Goal: Information Seeking & Learning: Learn about a topic

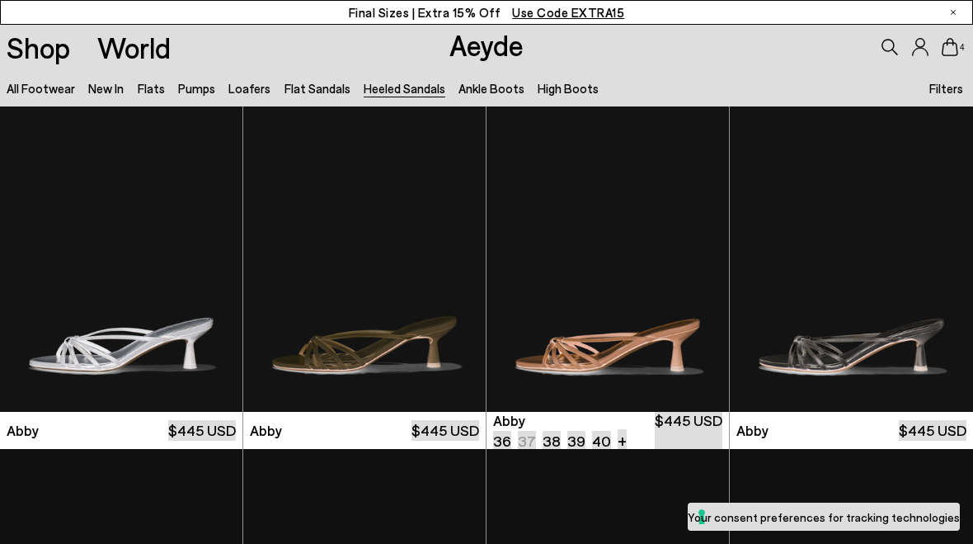
click at [312, 92] on link "Flat Sandals" at bounding box center [318, 88] width 66 height 15
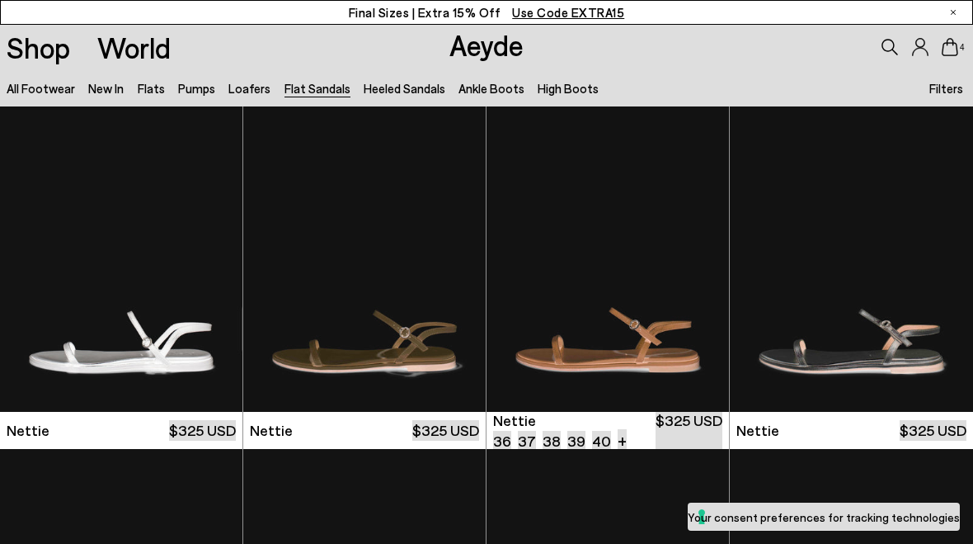
click at [152, 90] on link "Flats" at bounding box center [151, 88] width 27 height 15
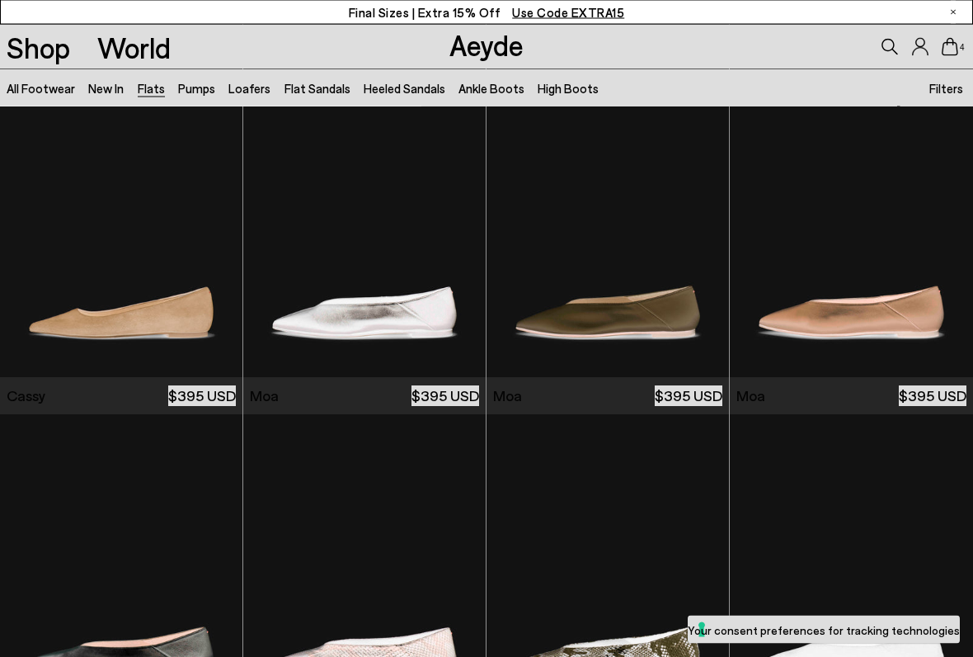
scroll to position [1747, 0]
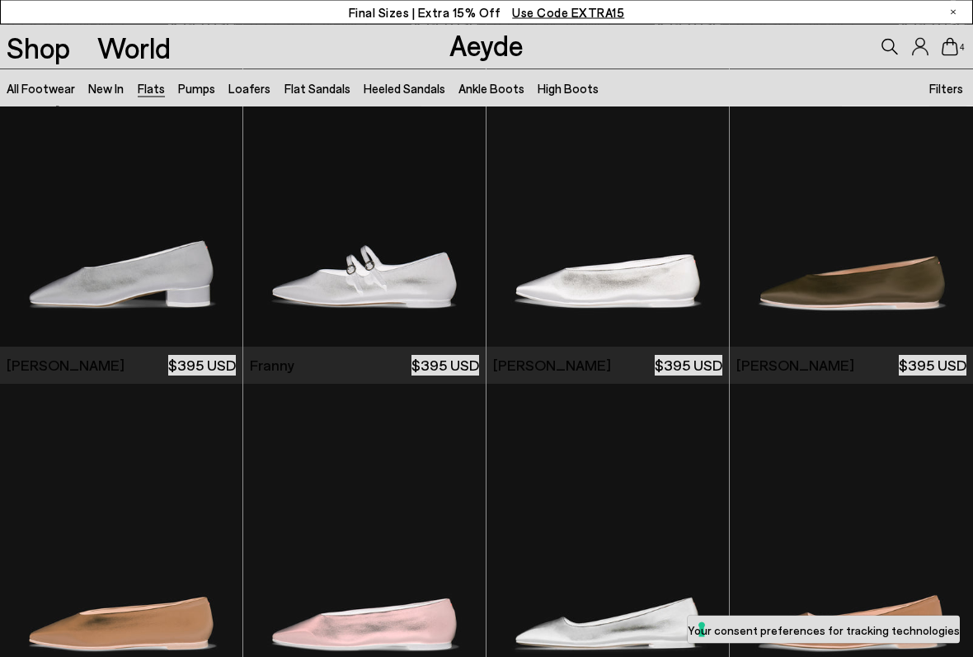
scroll to position [3832, 0]
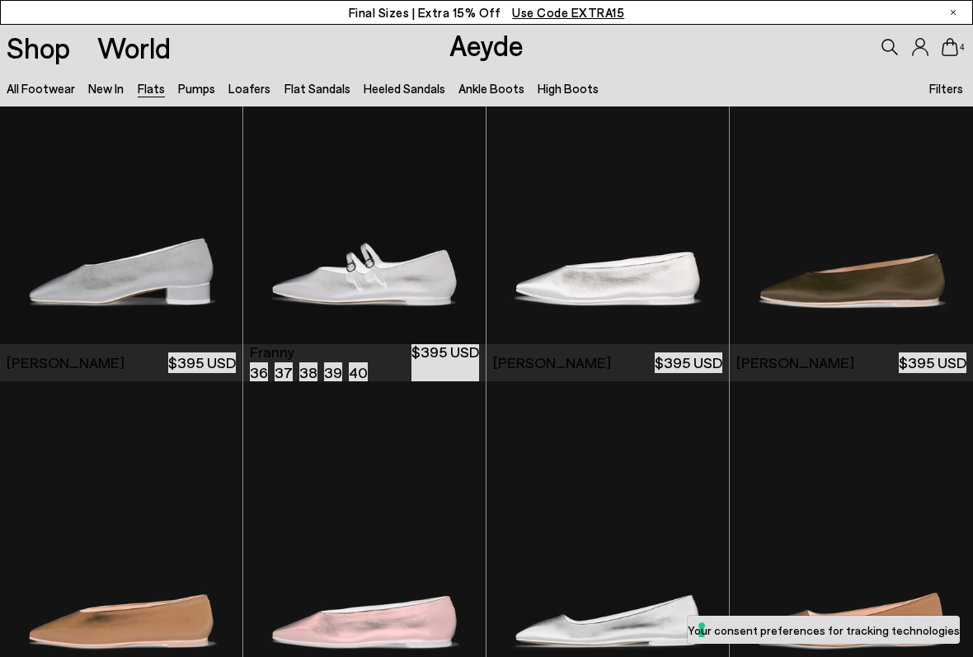
click at [379, 232] on img "1 / 6" at bounding box center [364, 191] width 242 height 305
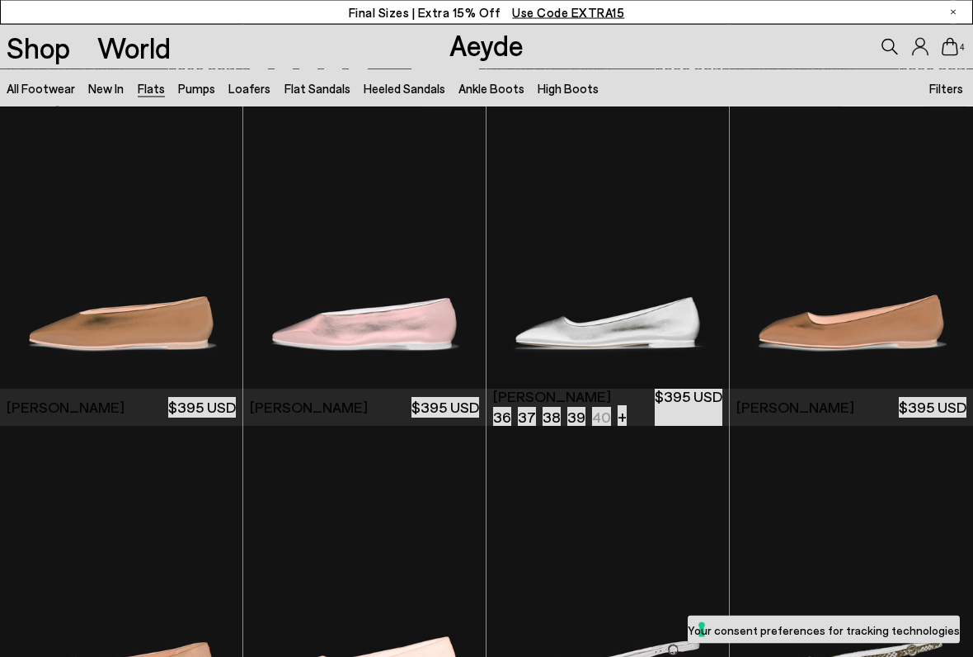
scroll to position [4131, 0]
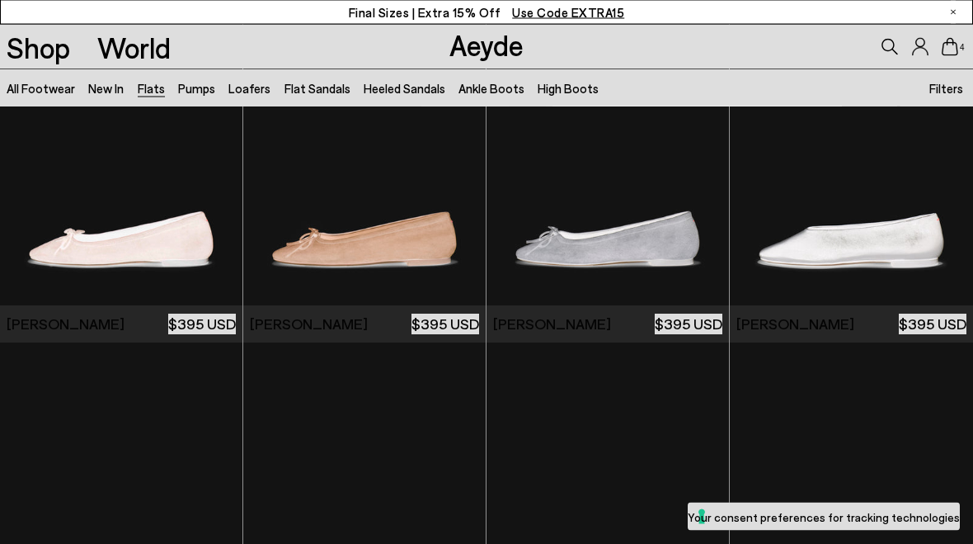
scroll to position [2844, 0]
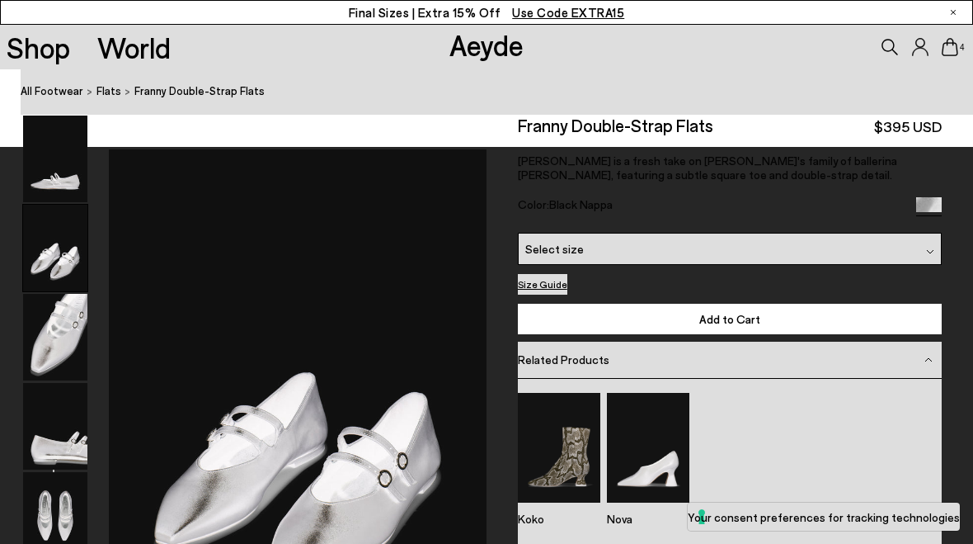
scroll to position [432, 0]
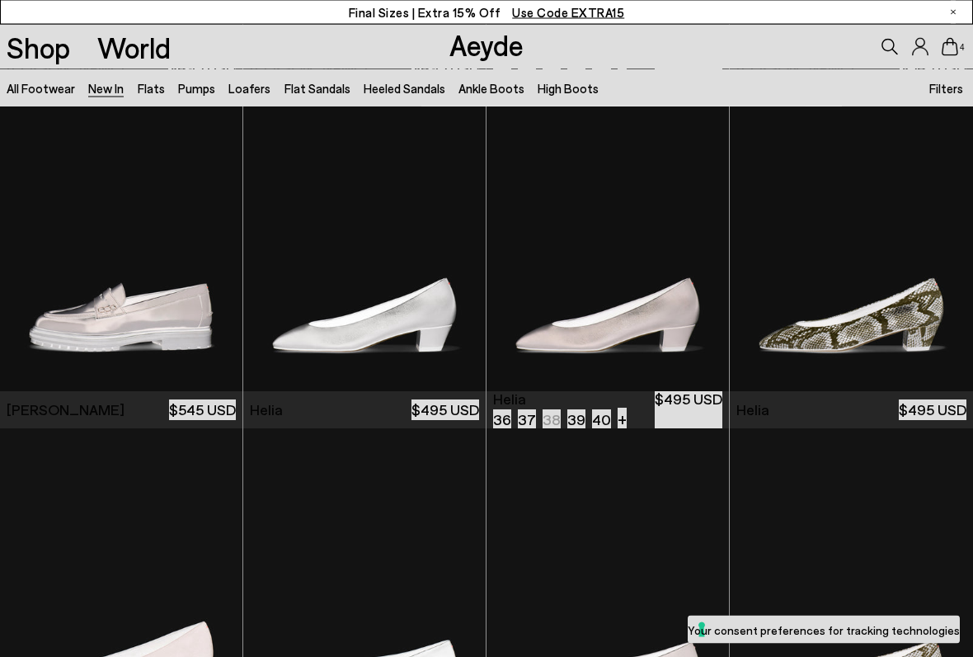
scroll to position [1048, 0]
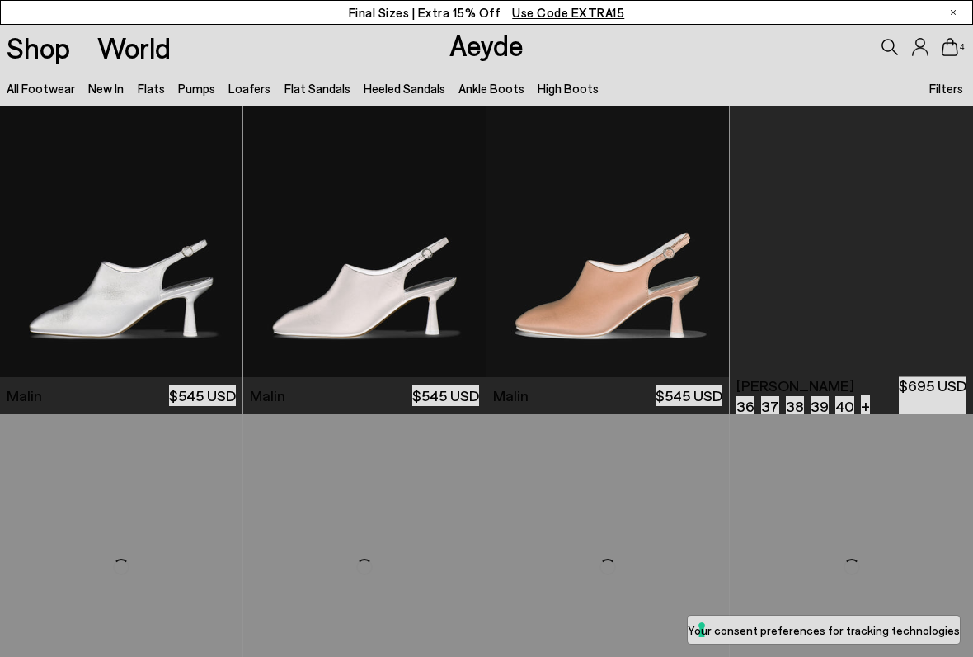
scroll to position [3455, 0]
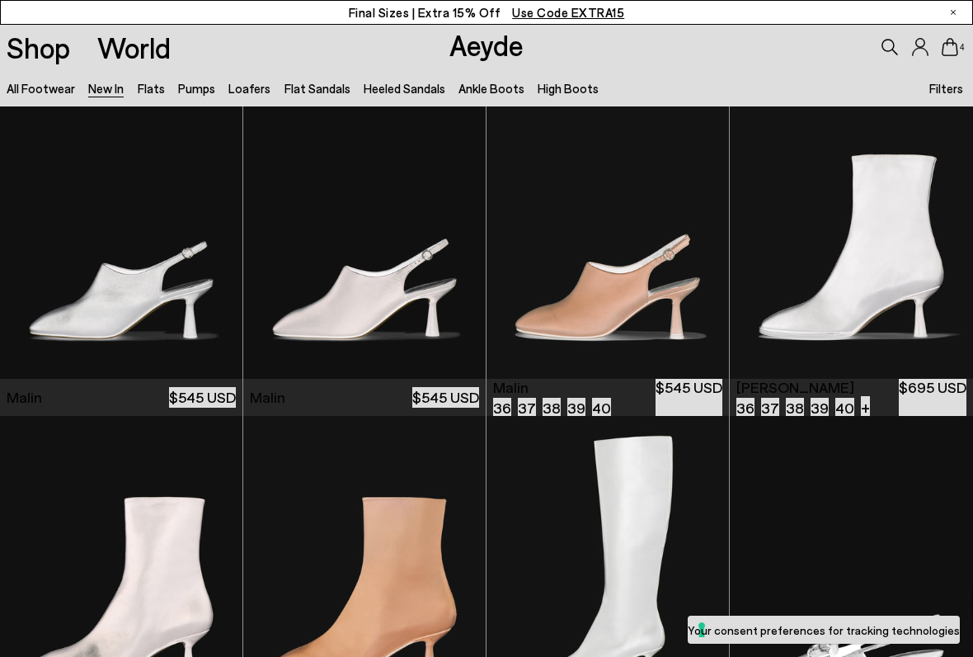
click at [629, 249] on img "1 / 6" at bounding box center [608, 225] width 242 height 305
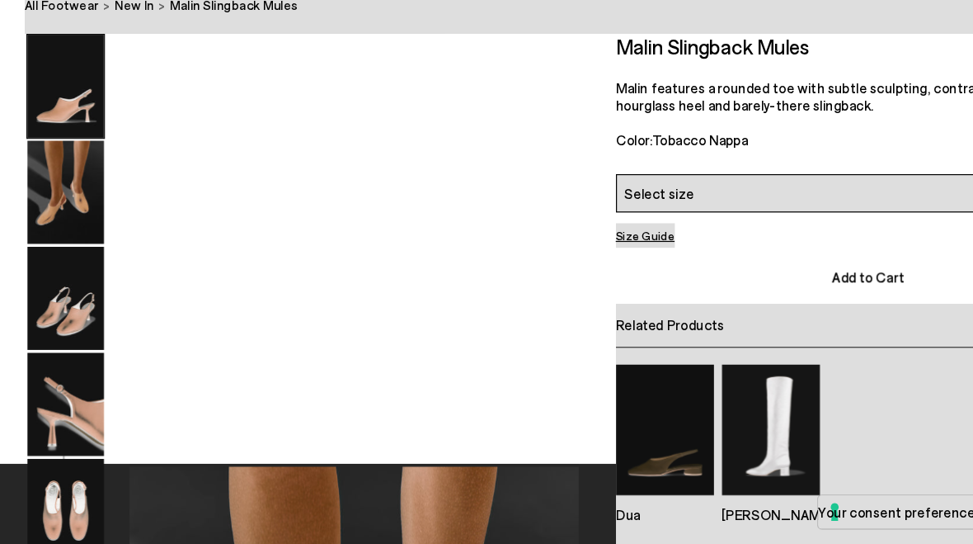
click at [63, 115] on img at bounding box center [55, 158] width 64 height 87
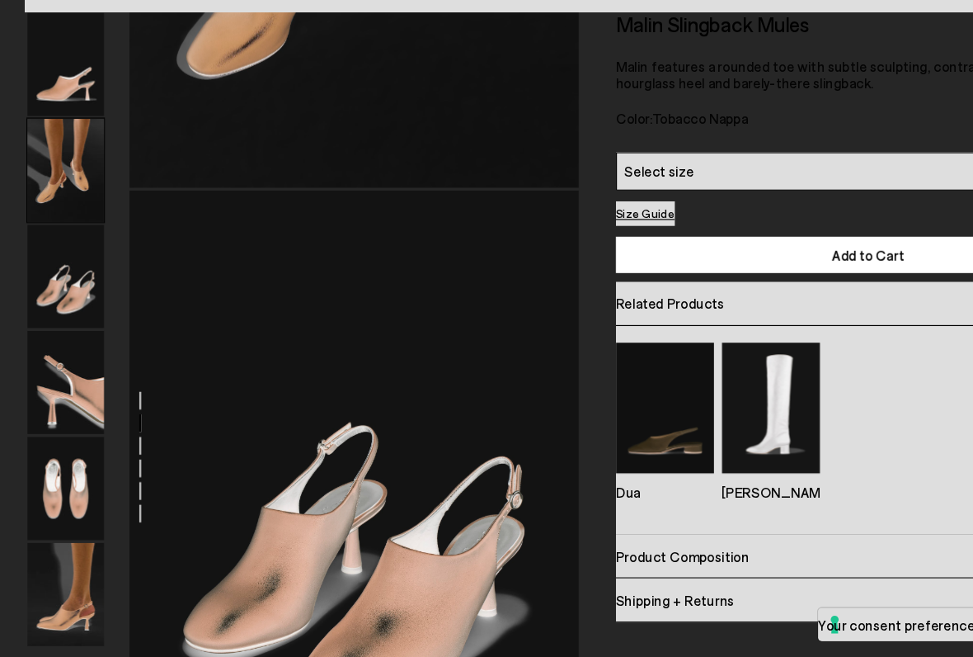
scroll to position [908, 0]
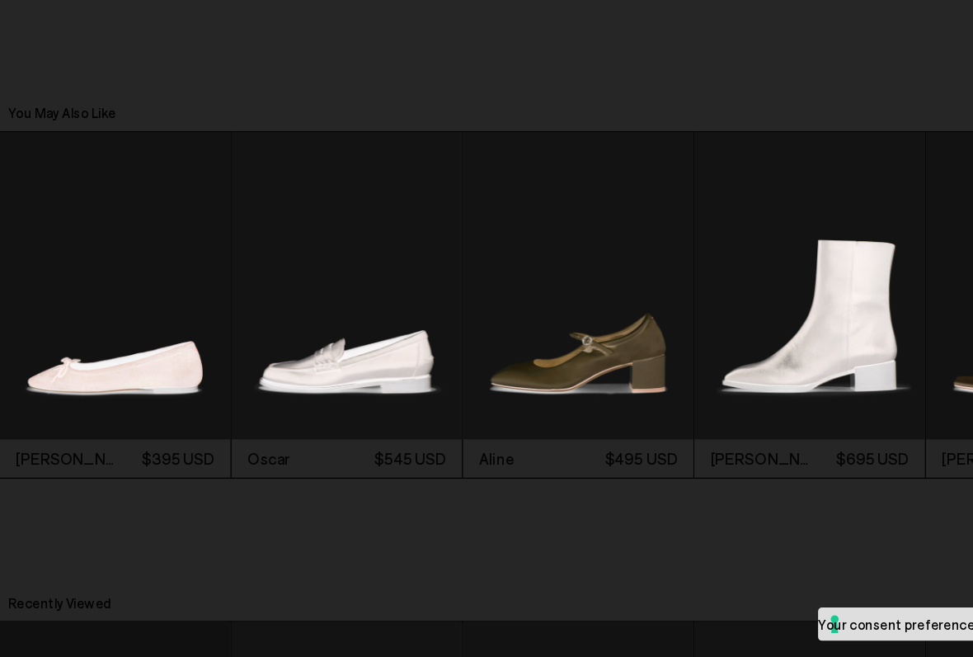
scroll to position [3053, 0]
